Goal: Task Accomplishment & Management: Complete application form

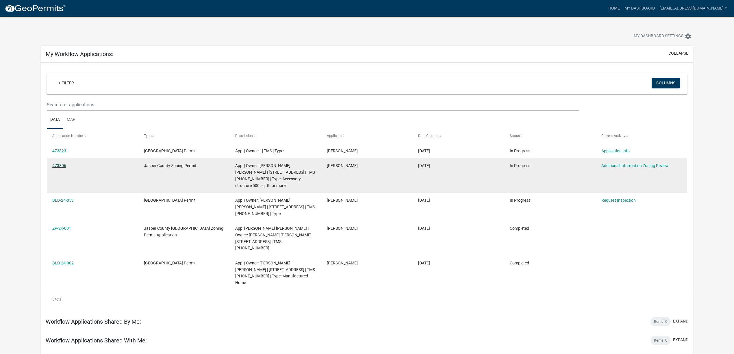
click at [60, 166] on link "473806" at bounding box center [59, 165] width 14 height 5
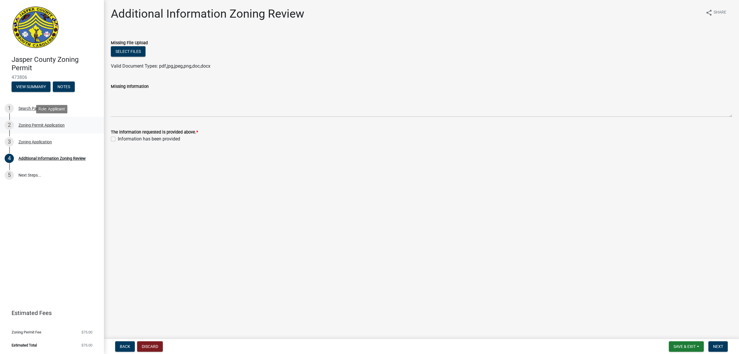
click at [45, 123] on div "Zoning Permit Application" at bounding box center [41, 125] width 46 height 4
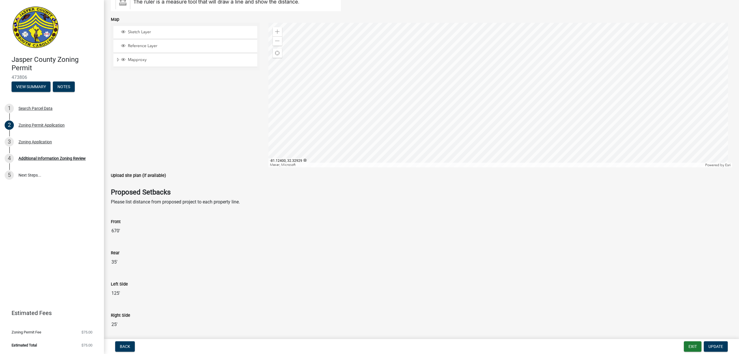
scroll to position [809, 0]
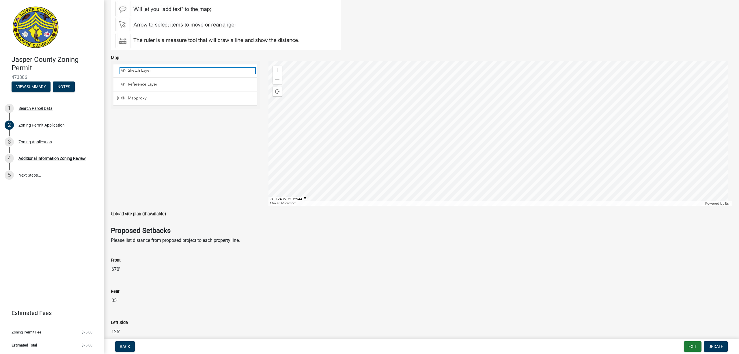
click at [141, 73] on span "Sketch Layer" at bounding box center [191, 70] width 129 height 5
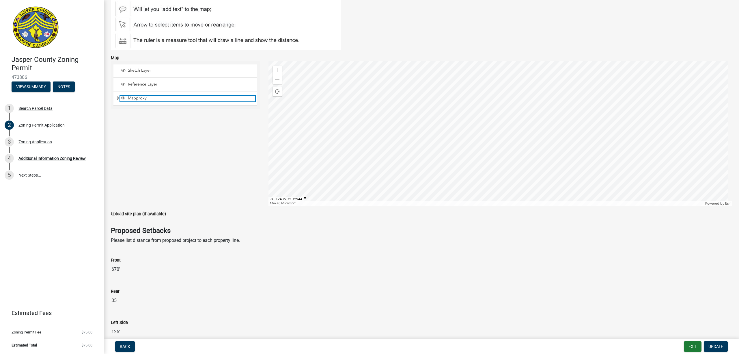
click at [135, 100] on span "Mapproxy" at bounding box center [191, 98] width 129 height 5
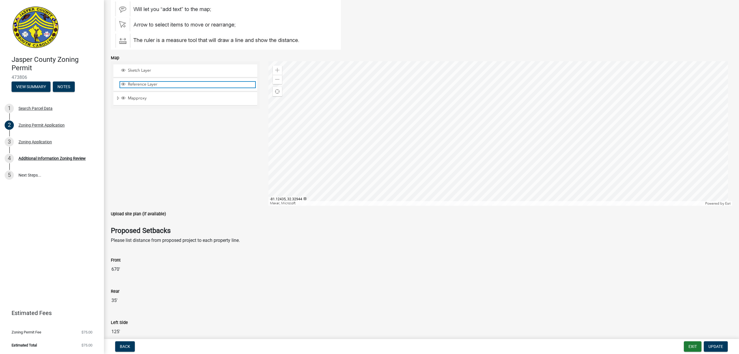
click at [137, 85] on span "Reference Layer" at bounding box center [191, 84] width 129 height 5
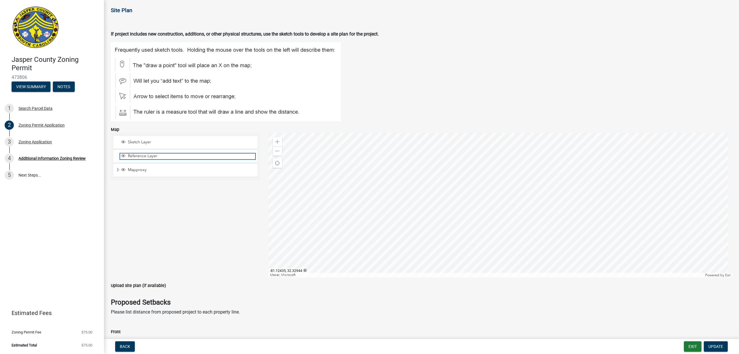
scroll to position [732, 0]
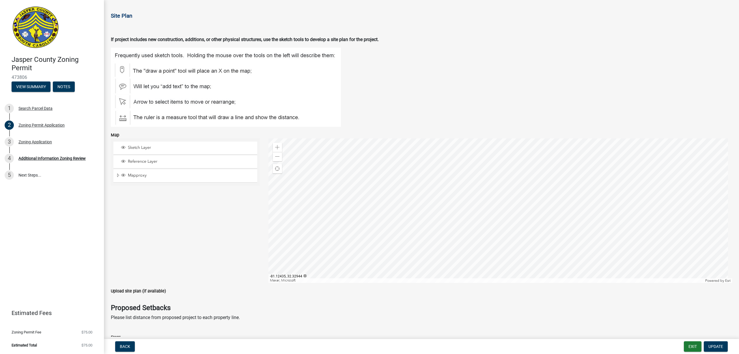
click at [121, 103] on img at bounding box center [226, 87] width 230 height 79
click at [467, 169] on div at bounding box center [501, 210] width 464 height 144
click at [585, 213] on div at bounding box center [501, 210] width 464 height 144
drag, startPoint x: 585, startPoint y: 213, endPoint x: 575, endPoint y: 215, distance: 10.2
click at [575, 215] on div at bounding box center [501, 210] width 464 height 144
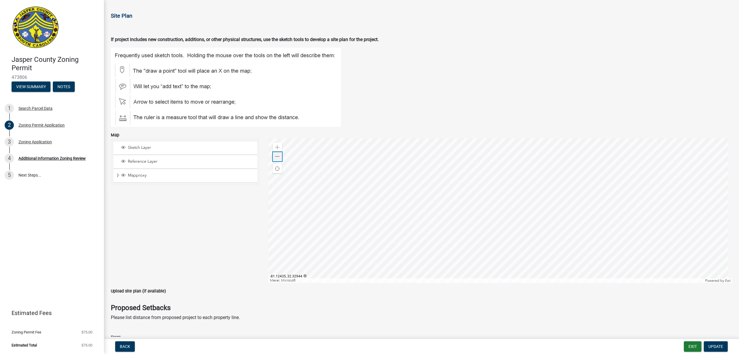
click at [278, 159] on span at bounding box center [277, 156] width 5 height 5
click at [461, 110] on figure at bounding box center [422, 87] width 622 height 79
click at [276, 159] on span at bounding box center [277, 156] width 5 height 5
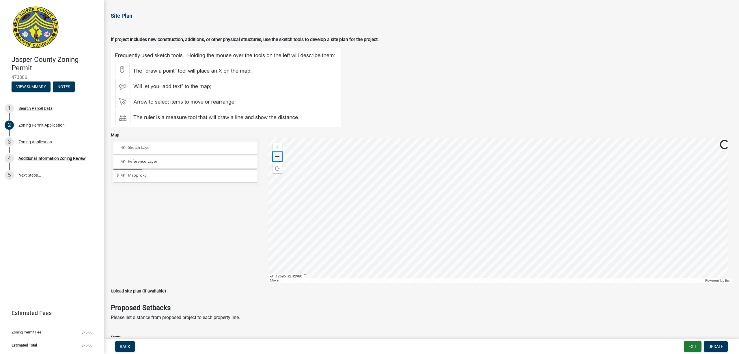
click at [276, 159] on span at bounding box center [277, 156] width 5 height 5
click at [276, 149] on span at bounding box center [277, 147] width 5 height 5
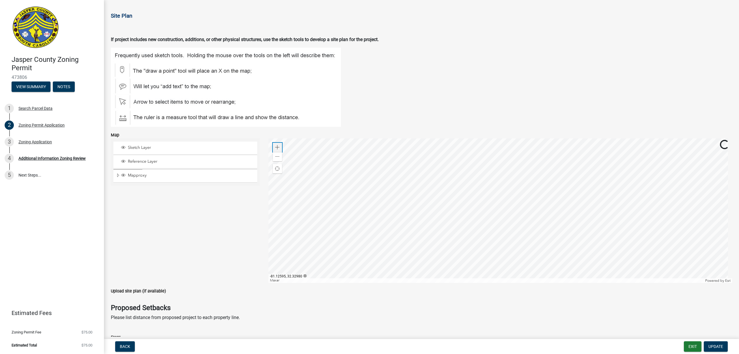
click at [276, 149] on span at bounding box center [277, 147] width 5 height 5
click at [422, 106] on figure at bounding box center [422, 87] width 622 height 79
click at [416, 86] on figure at bounding box center [422, 87] width 622 height 79
